Goal: Information Seeking & Learning: Learn about a topic

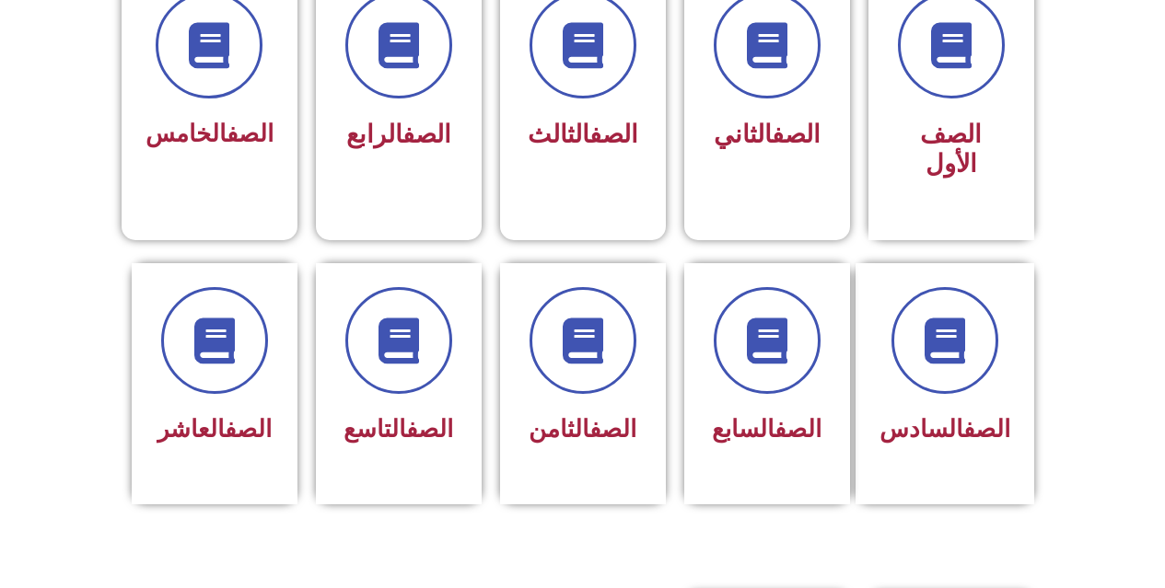
scroll to position [553, 0]
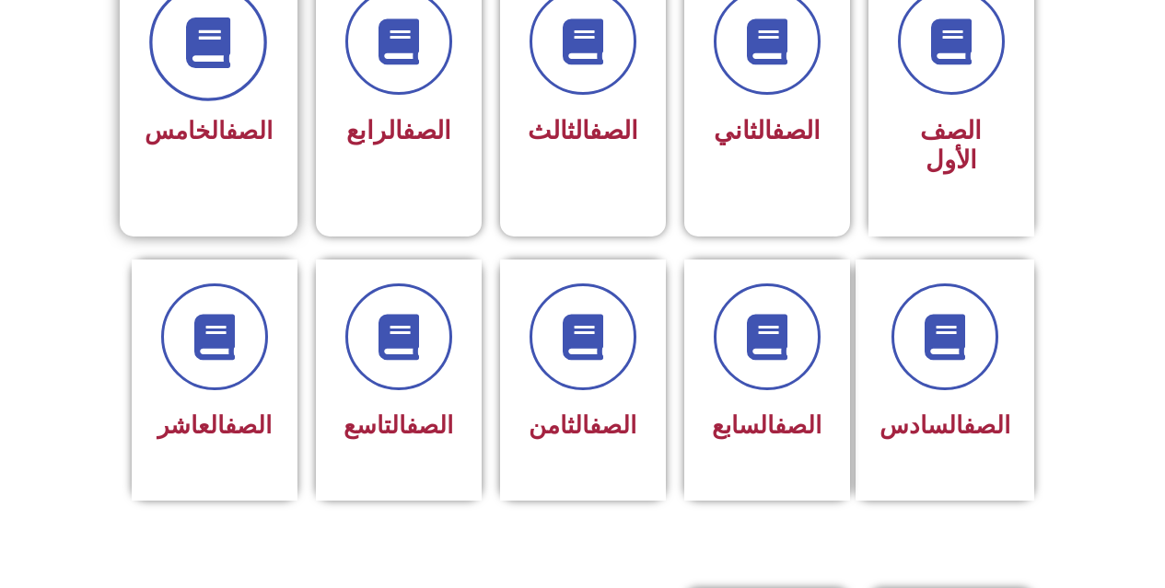
click at [234, 64] on icon at bounding box center [208, 42] width 51 height 51
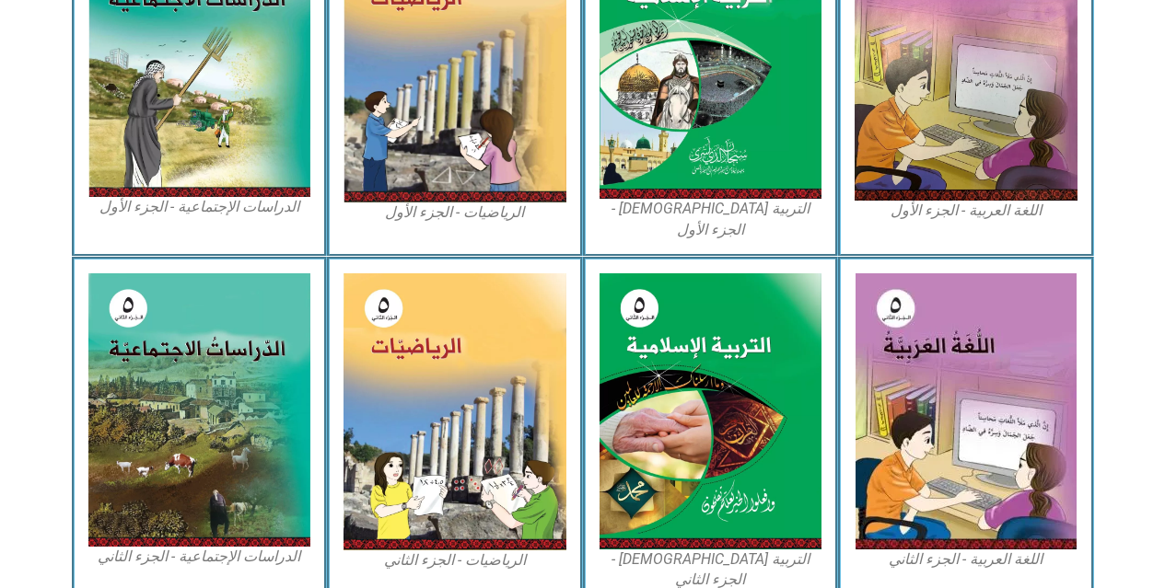
scroll to position [847, 0]
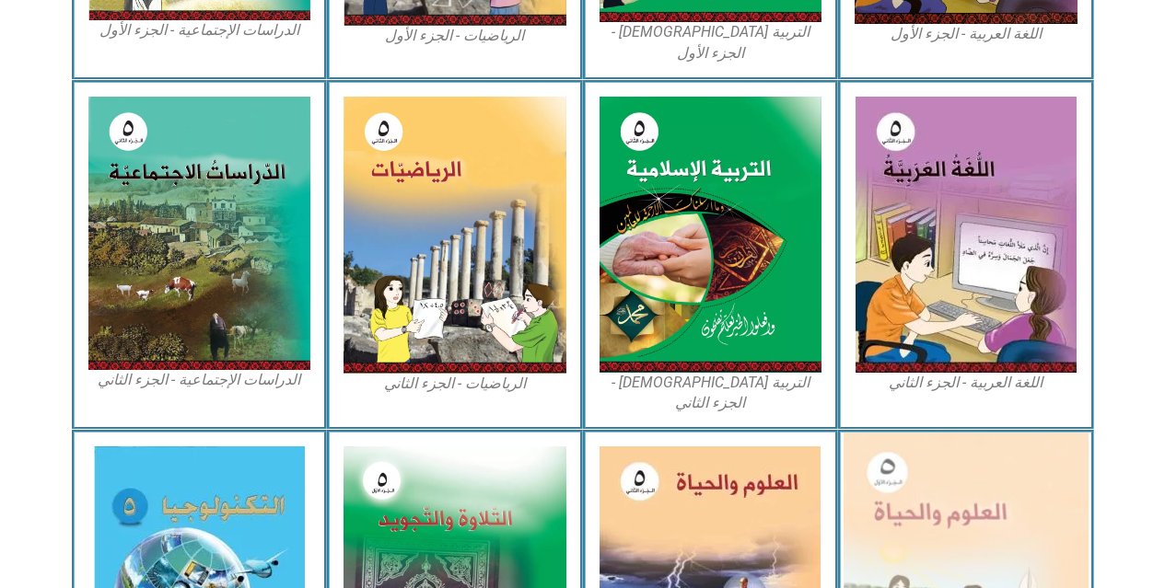
click at [882, 503] on img at bounding box center [965, 583] width 245 height 301
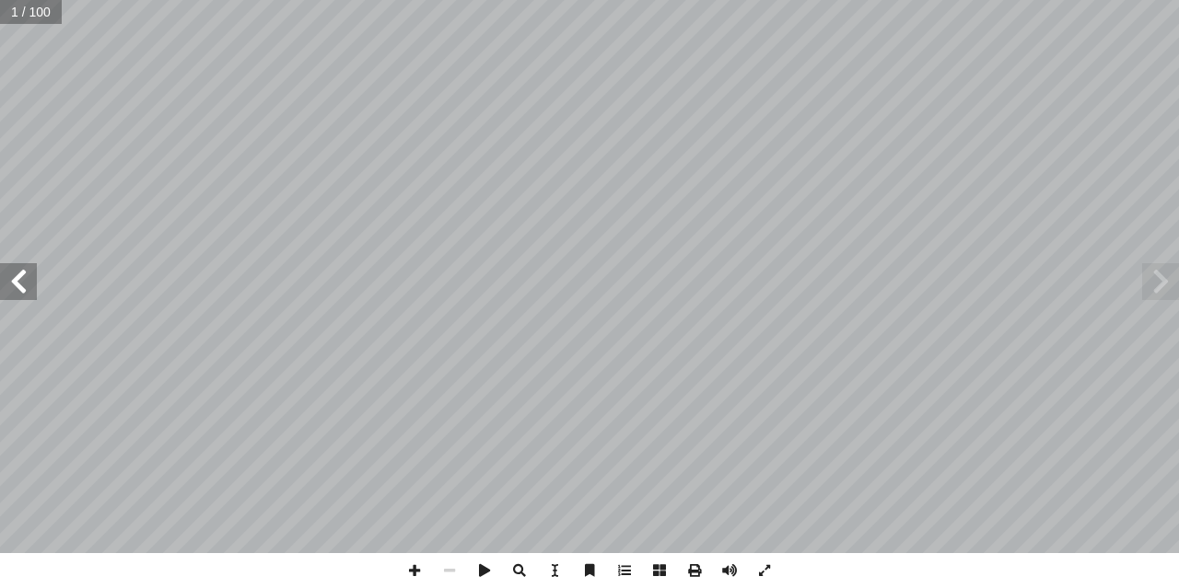
click at [21, 293] on span at bounding box center [18, 281] width 37 height 37
click at [21, 292] on span at bounding box center [18, 281] width 37 height 37
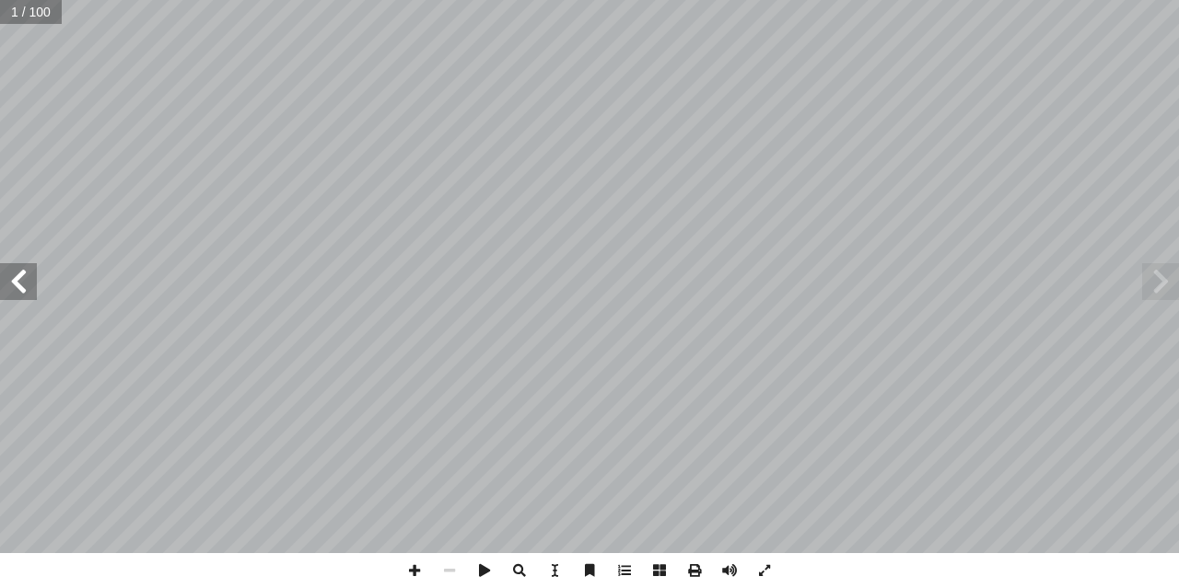
click at [21, 292] on span at bounding box center [18, 281] width 37 height 37
click at [24, 292] on span at bounding box center [18, 281] width 37 height 37
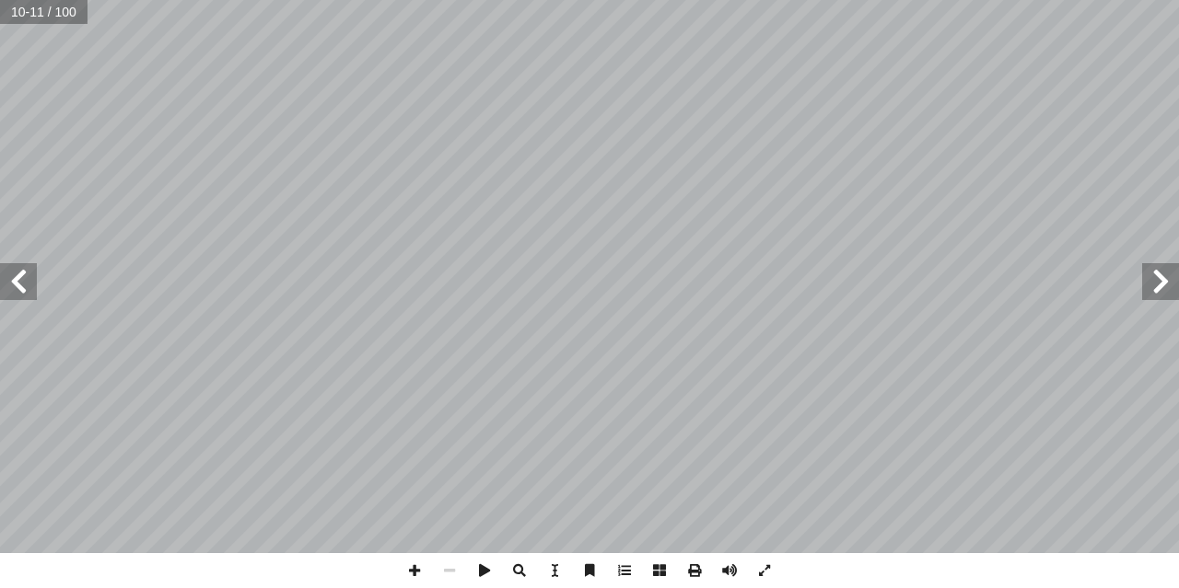
click at [24, 292] on span at bounding box center [18, 281] width 37 height 37
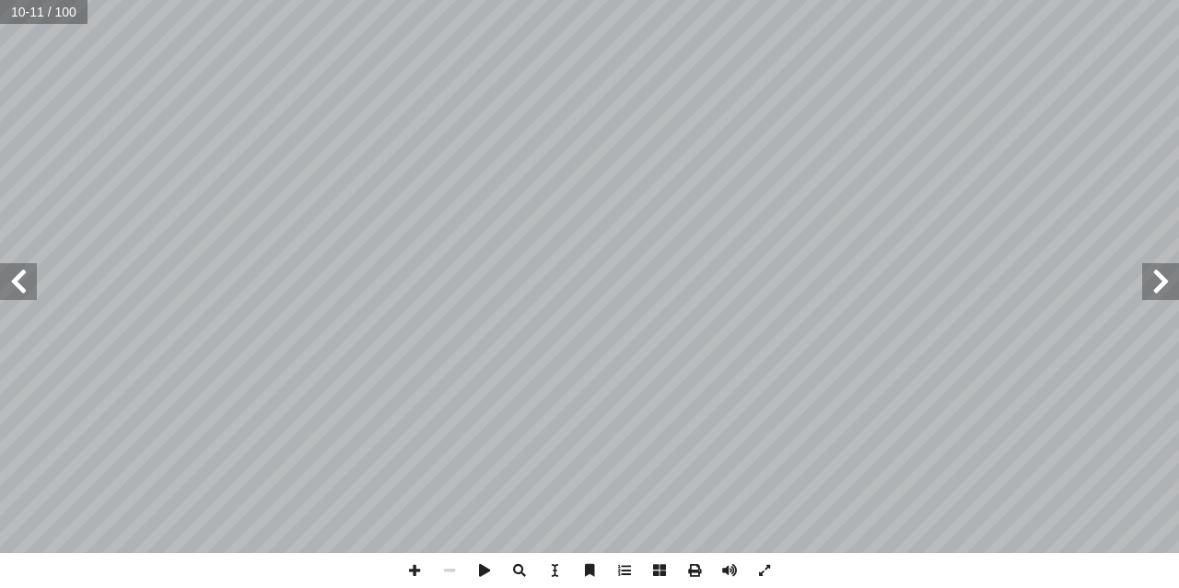
click at [24, 292] on span at bounding box center [18, 281] width 37 height 37
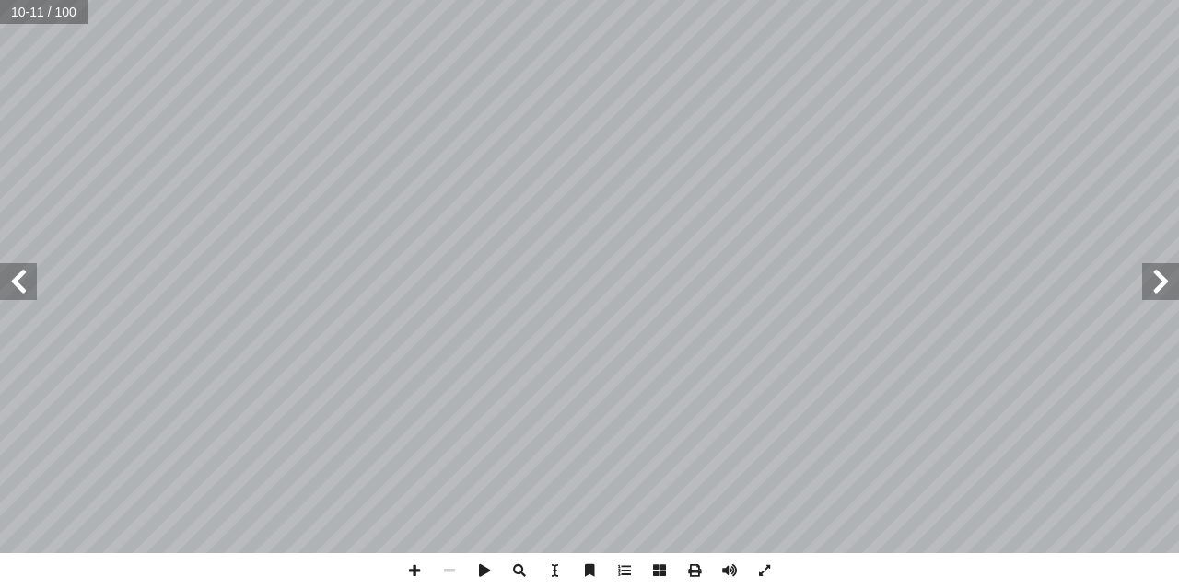
click at [24, 292] on span at bounding box center [18, 281] width 37 height 37
click at [25, 292] on span at bounding box center [18, 281] width 37 height 37
click at [17, 299] on span at bounding box center [18, 281] width 37 height 37
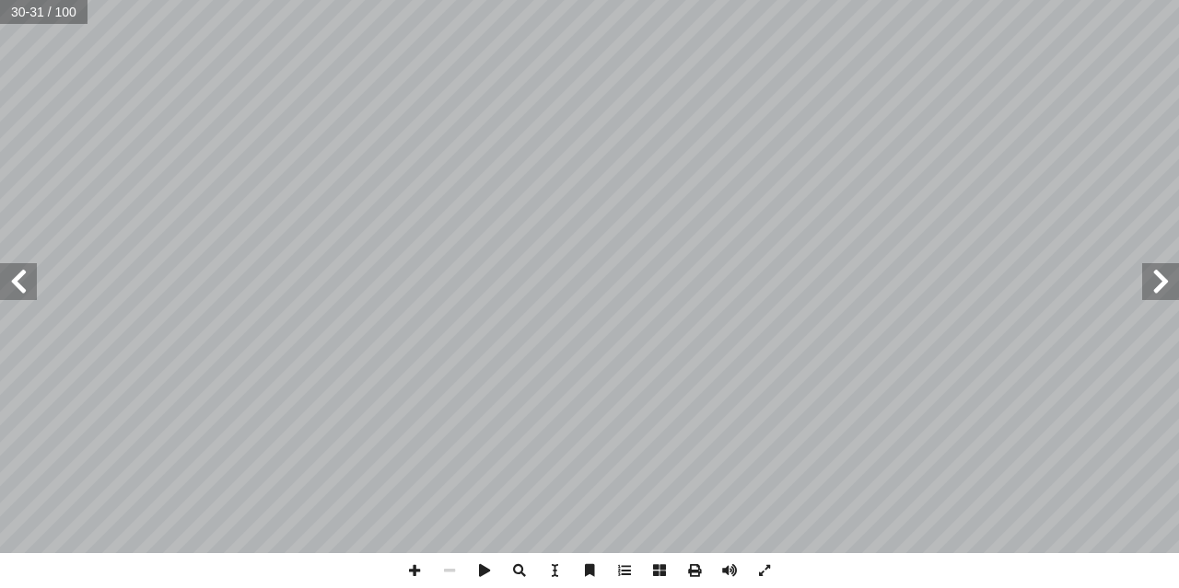
click at [21, 292] on span at bounding box center [18, 281] width 37 height 37
click at [21, 291] on span at bounding box center [18, 281] width 37 height 37
click at [22, 290] on span at bounding box center [18, 281] width 37 height 37
click at [20, 288] on span at bounding box center [18, 281] width 37 height 37
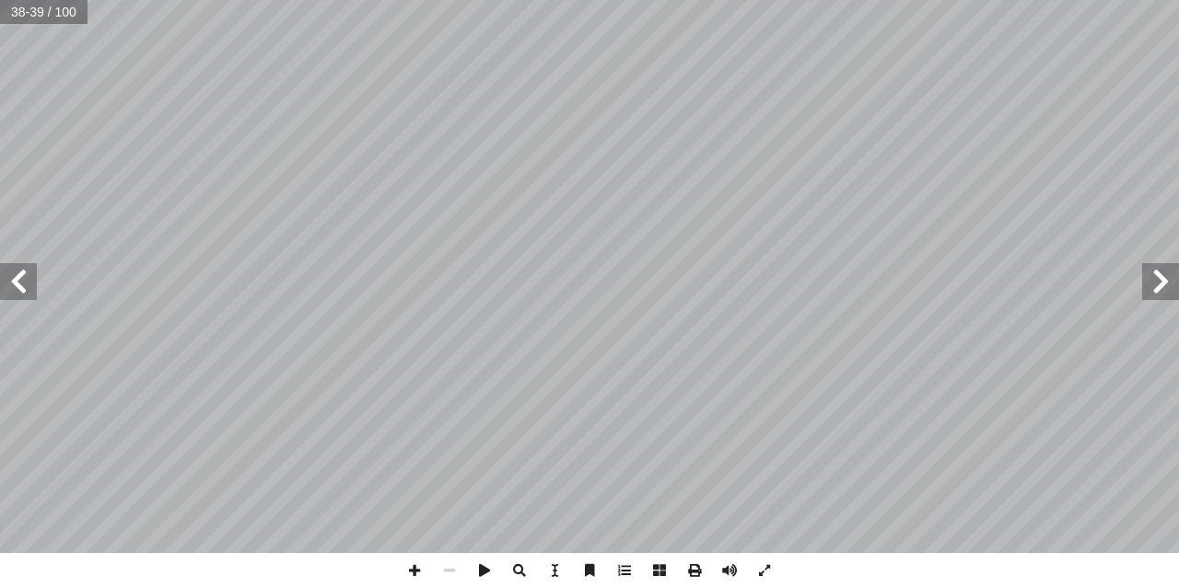
click at [20, 288] on span at bounding box center [18, 281] width 37 height 37
click at [409, 566] on span at bounding box center [414, 570] width 35 height 35
click at [13, 273] on span at bounding box center [18, 281] width 37 height 37
